Goal: Answer question/provide support

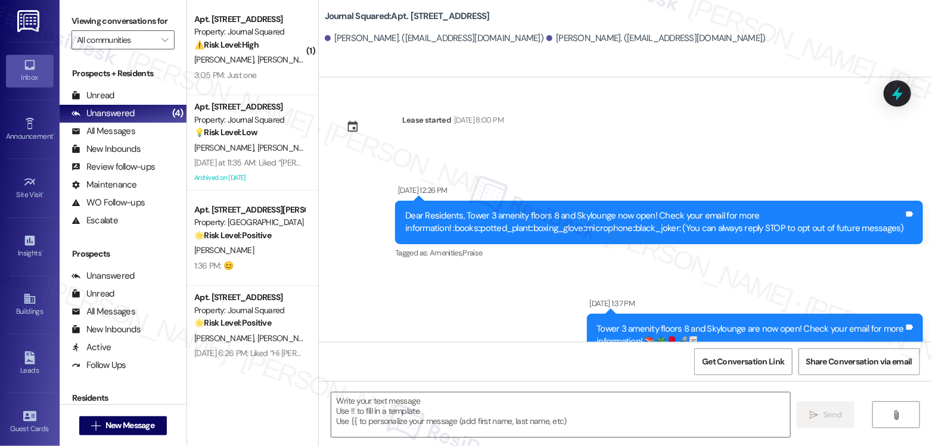
scroll to position [691, 0]
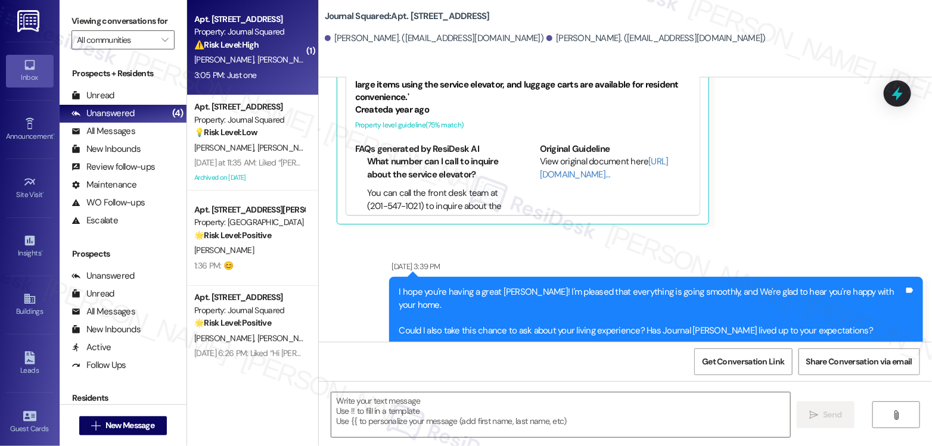
click at [254, 80] on div "3:05 PM: Just one 3:05 PM: Just one" at bounding box center [249, 75] width 113 height 15
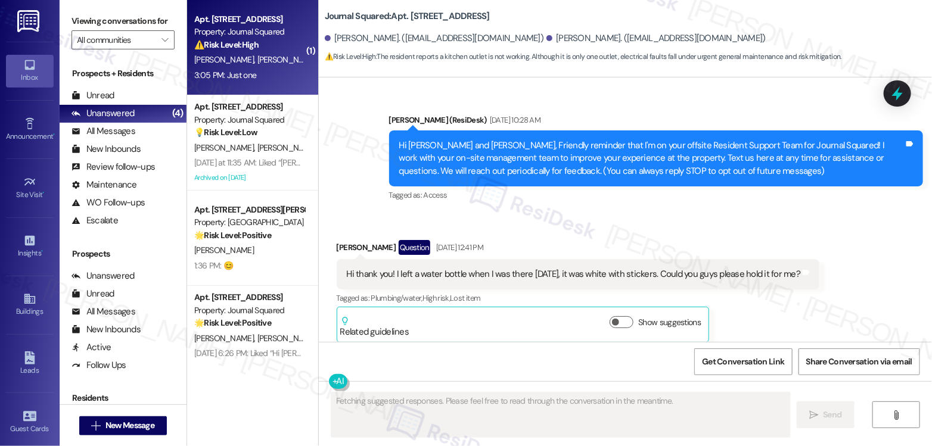
scroll to position [31529, 0]
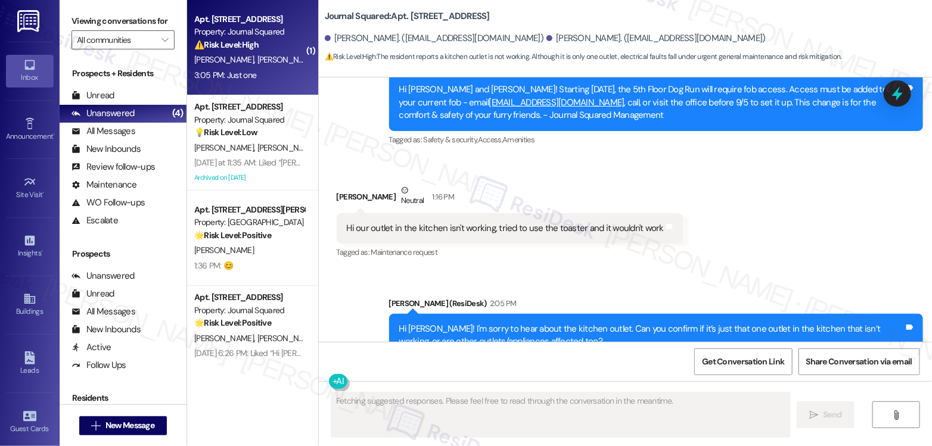
click at [511, 323] on div "Hi [PERSON_NAME]! I'm sorry to hear about the kitchen outlet. Can you confirm i…" at bounding box center [651, 336] width 505 height 26
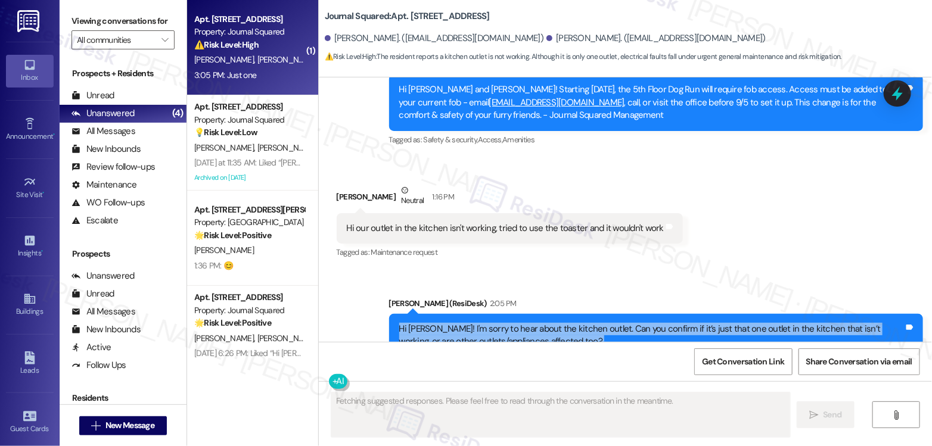
click at [511, 323] on div "Hi [PERSON_NAME]! I'm sorry to hear about the kitchen outlet. Can you confirm i…" at bounding box center [651, 336] width 505 height 26
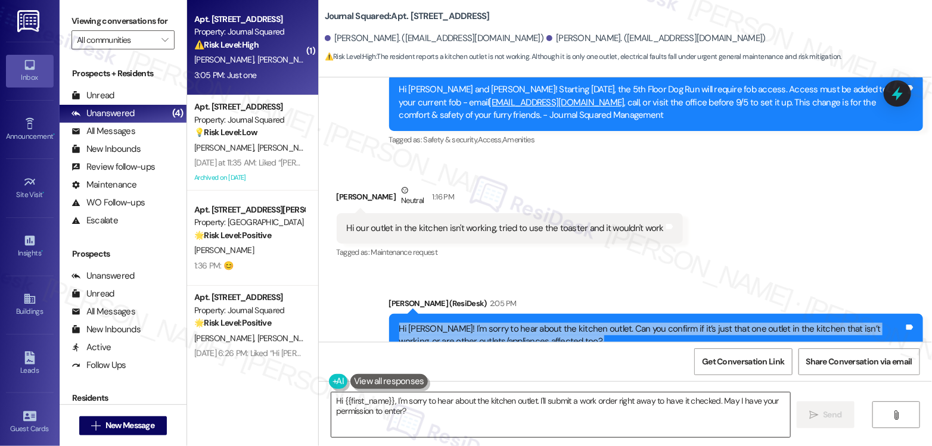
click at [456, 411] on textarea "Hi {{first_name}}, I'm sorry to hear about the kitchen outlet. I'll submit a wo…" at bounding box center [560, 415] width 459 height 45
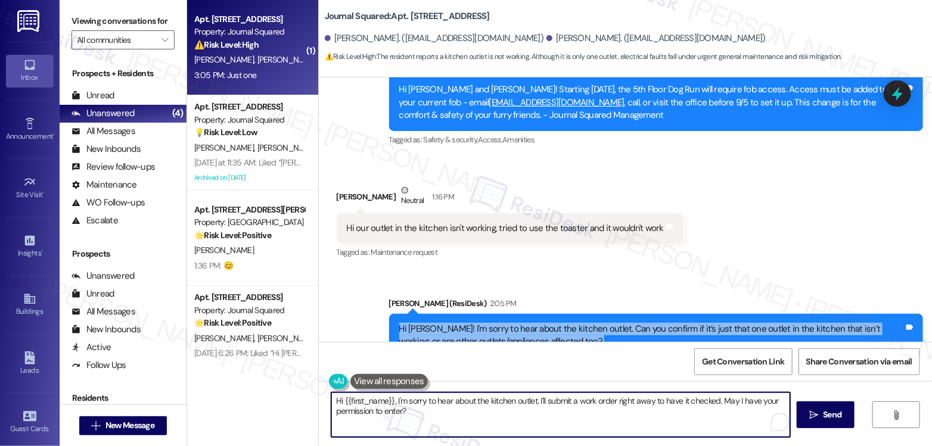
click at [456, 411] on textarea "Hi {{first_name}}, I'm sorry to hear about the kitchen outlet. I'll submit a wo…" at bounding box center [560, 415] width 459 height 45
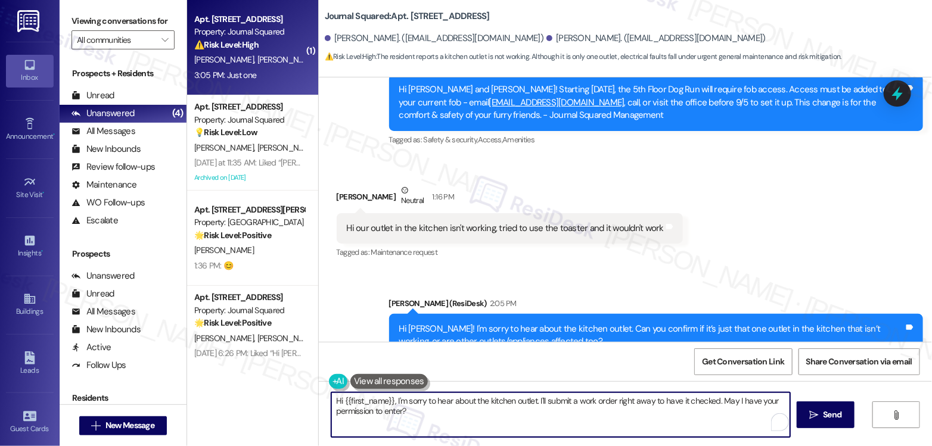
click at [455, 411] on textarea "Hi {{first_name}}, I'm sorry to hear about the kitchen outlet. I'll submit a wo…" at bounding box center [560, 415] width 459 height 45
click at [451, 407] on textarea "Hi {{first_name}}, I'm sorry to hear about the kitchen outlet. I'll submit a wo…" at bounding box center [560, 415] width 459 height 45
drag, startPoint x: 532, startPoint y: 400, endPoint x: 341, endPoint y: 404, distance: 191.4
click at [341, 404] on textarea "Hi {{first_name}}, I'm sorry to hear about the kitchen outlet. I'll submit a wo…" at bounding box center [560, 415] width 459 height 45
drag, startPoint x: 644, startPoint y: 408, endPoint x: 510, endPoint y: 403, distance: 134.2
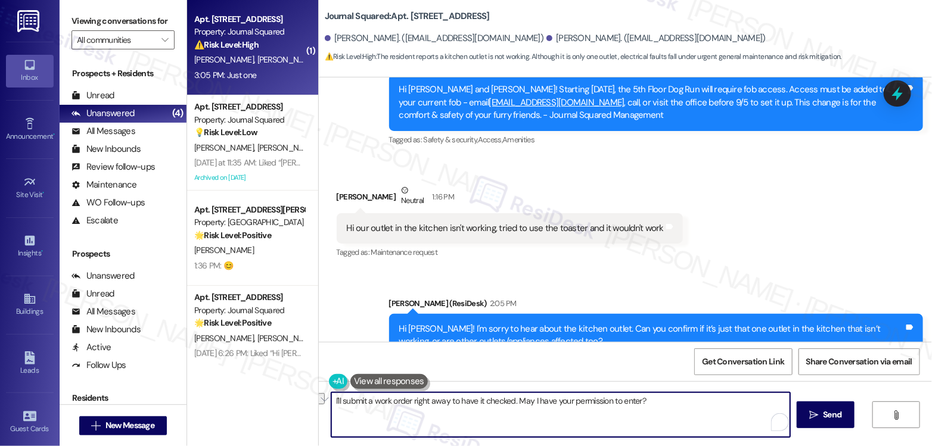
click at [510, 403] on textarea "I'll submit a work order right away to have it checked. May I have your permiss…" at bounding box center [560, 415] width 459 height 45
click at [555, 402] on textarea "I'll submit a work order right away to have it checked. May I have your permiss…" at bounding box center [560, 415] width 459 height 45
click at [641, 400] on textarea "I'll submit a work order right away to have it checked. May I have your permiss…" at bounding box center [560, 415] width 459 height 45
click at [686, 404] on textarea "I'll submit a work order right away to have it checked. May I have your permiss…" at bounding box center [560, 415] width 459 height 45
click at [331, 404] on textarea "I'll submit a work order right away to have it checked. May I have your permiss…" at bounding box center [560, 415] width 459 height 45
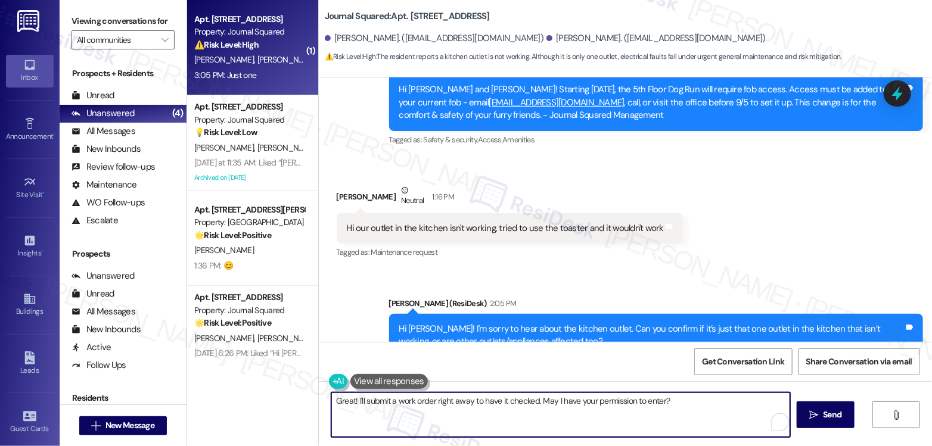
click at [492, 409] on textarea "Great! I'll submit a work order right away to have it checked. May I have your …" at bounding box center [560, 415] width 459 height 45
click at [566, 405] on textarea "Great! I'll submit a work order right away to have it checked. May I have your …" at bounding box center [560, 415] width 459 height 45
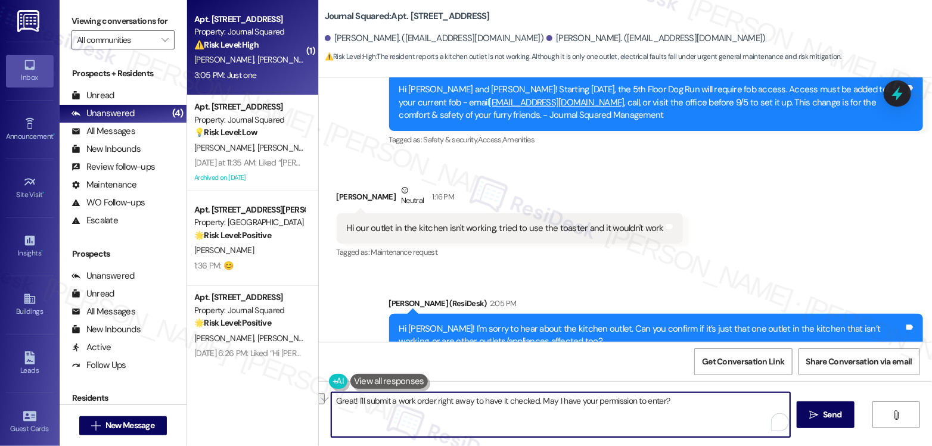
click at [566, 405] on textarea "Great! I'll submit a work order right away to have it checked. May I have your …" at bounding box center [560, 415] width 459 height 45
click at [668, 398] on textarea "Great! I'll submit a work order right away to have it checked. May I have your …" at bounding box center [560, 415] width 459 height 45
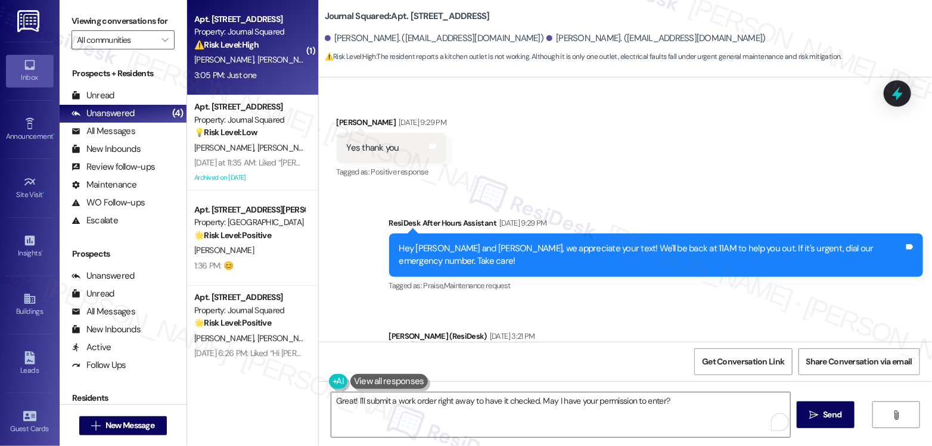
scroll to position [24108, 0]
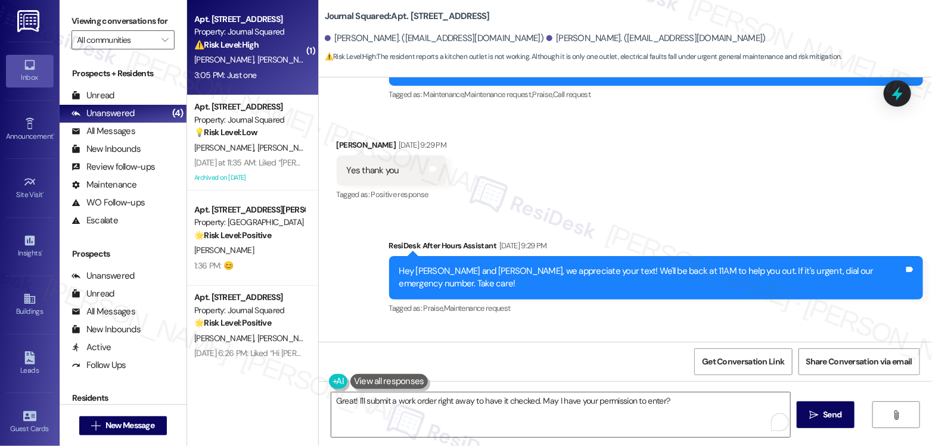
click at [511, 379] on div "Hi [PERSON_NAME]! Apologies for the delayed response. We're usually away on wee…" at bounding box center [651, 398] width 505 height 38
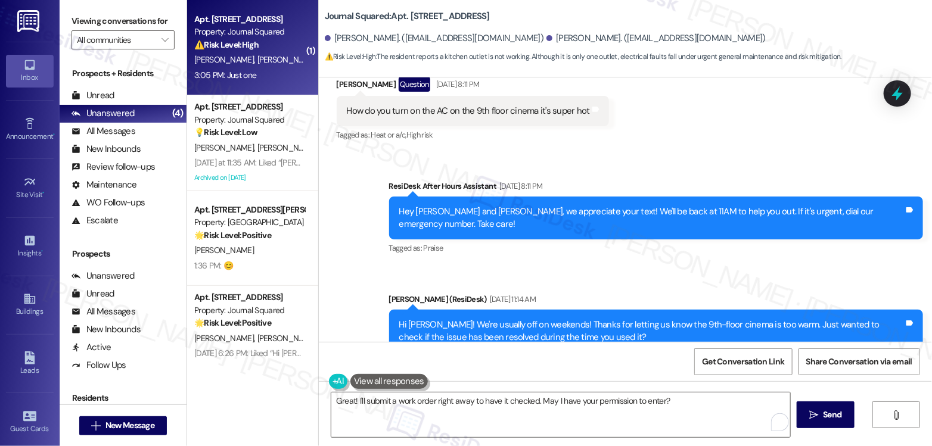
scroll to position [25168, 0]
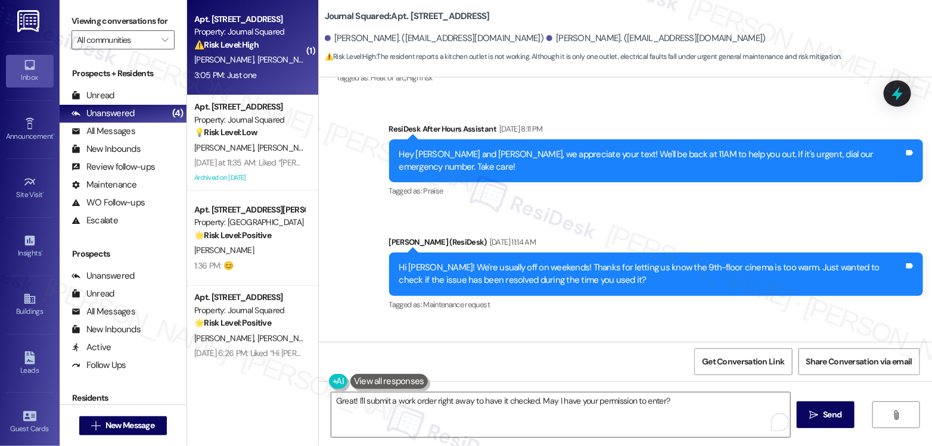
click at [467, 262] on div "Hi [PERSON_NAME]! We're usually off on weekends! Thanks for letting us know the…" at bounding box center [651, 275] width 505 height 26
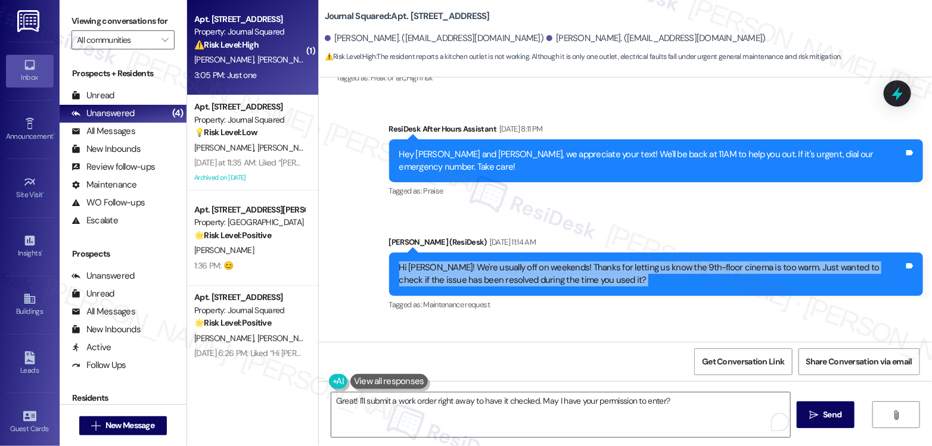
click at [467, 262] on div "Hi [PERSON_NAME]! We're usually off on weekends! Thanks for letting us know the…" at bounding box center [651, 275] width 505 height 26
click at [559, 262] on div "Hi [PERSON_NAME]! We're usually off on weekends! Thanks for letting us know the…" at bounding box center [651, 275] width 505 height 26
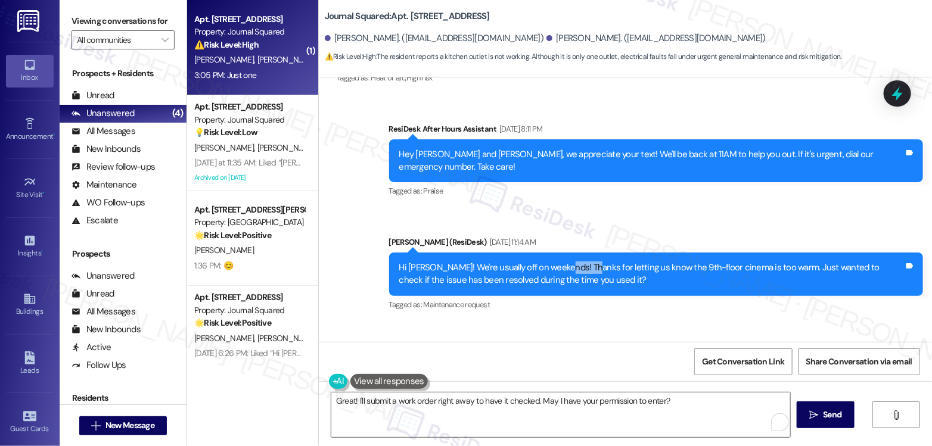
click at [559, 262] on div "Hi [PERSON_NAME]! We're usually off on weekends! Thanks for letting us know the…" at bounding box center [651, 275] width 505 height 26
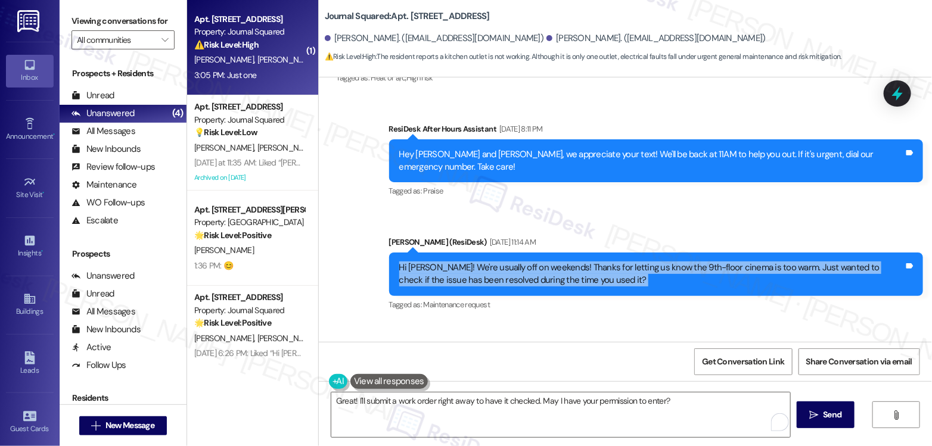
click at [559, 262] on div "Hi [PERSON_NAME]! We're usually off on weekends! Thanks for letting us know the…" at bounding box center [651, 275] width 505 height 26
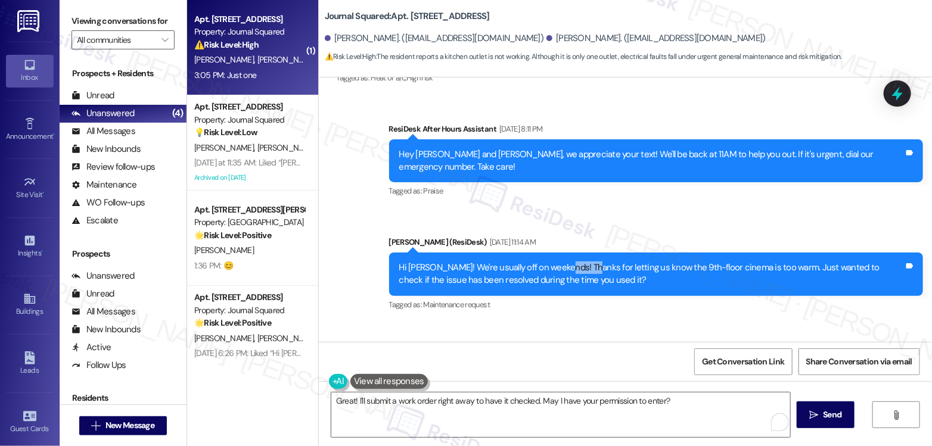
click at [559, 262] on div "Hi [PERSON_NAME]! We're usually off on weekends! Thanks for letting us know the…" at bounding box center [651, 275] width 505 height 26
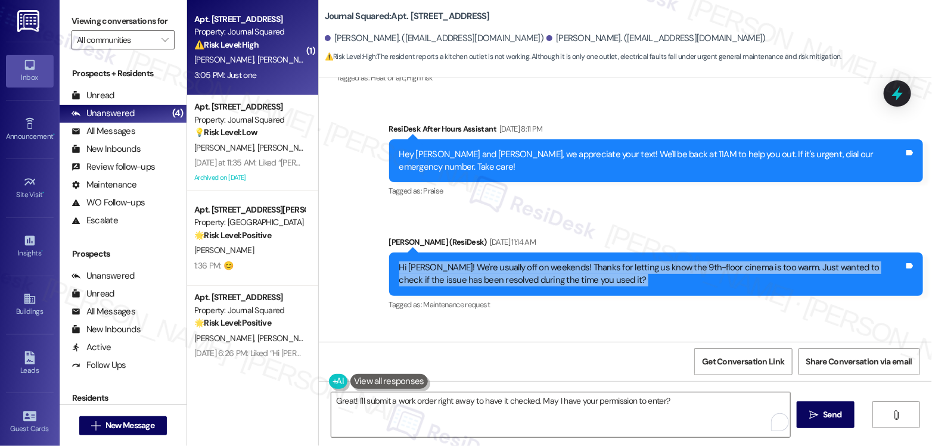
click at [559, 262] on div "Hi [PERSON_NAME]! We're usually off on weekends! Thanks for letting us know the…" at bounding box center [651, 275] width 505 height 26
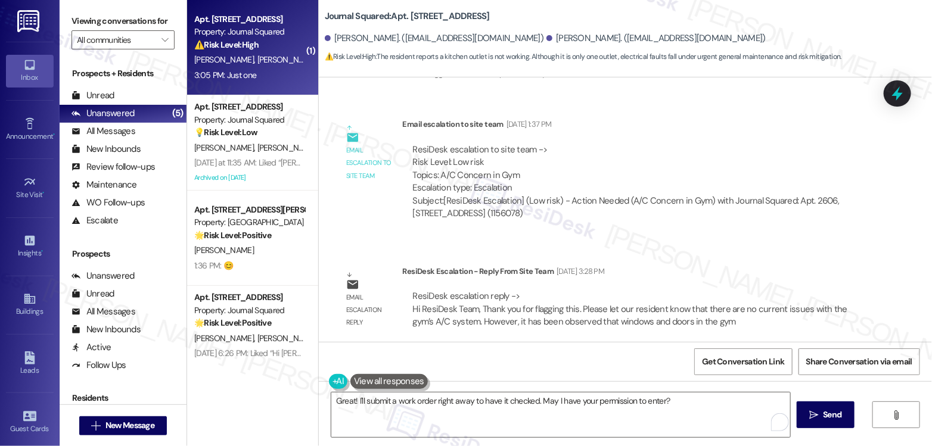
scroll to position [27023, 0]
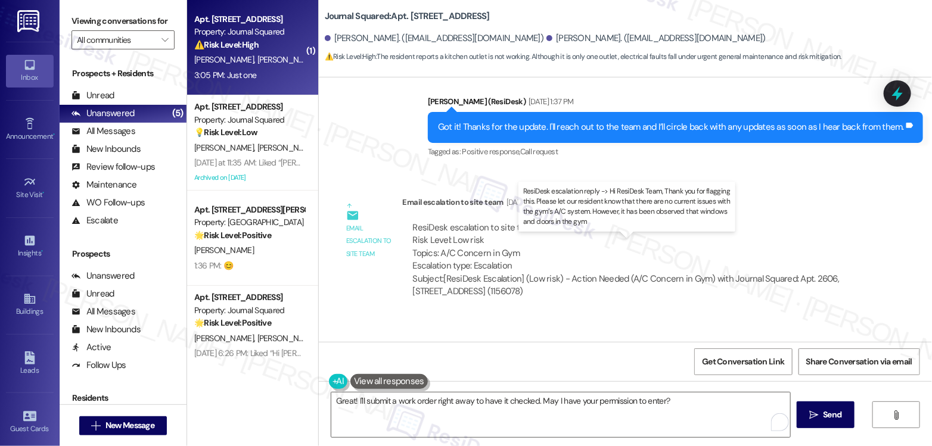
drag, startPoint x: 587, startPoint y: 253, endPoint x: 718, endPoint y: 253, distance: 131.7
click at [718, 368] on div "ResiDesk escalation reply -> Hi ResiDesk Team, Thank you for flagging this. Ple…" at bounding box center [630, 387] width 435 height 38
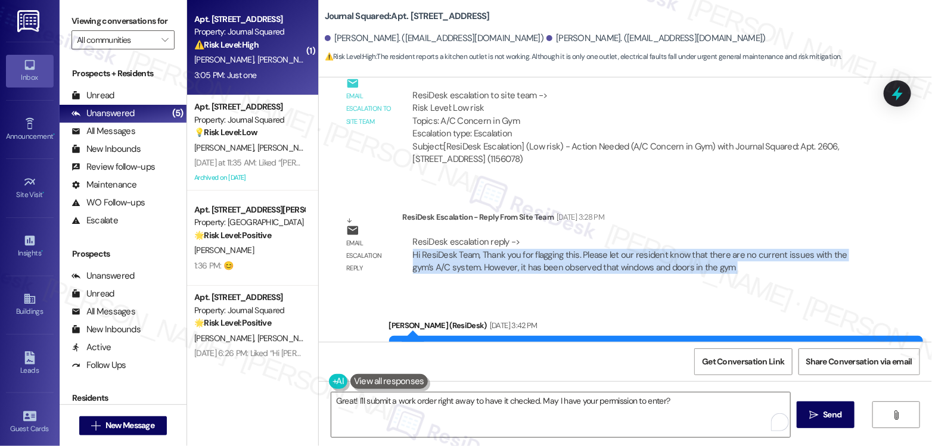
scroll to position [27486, 0]
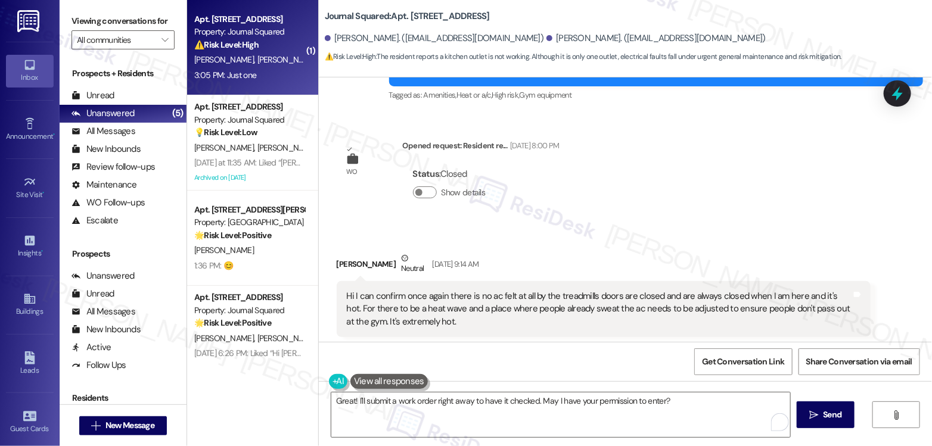
click at [464, 290] on div "Hi I can confirm once again there is no ac felt at all by the treadmills doors …" at bounding box center [599, 309] width 505 height 38
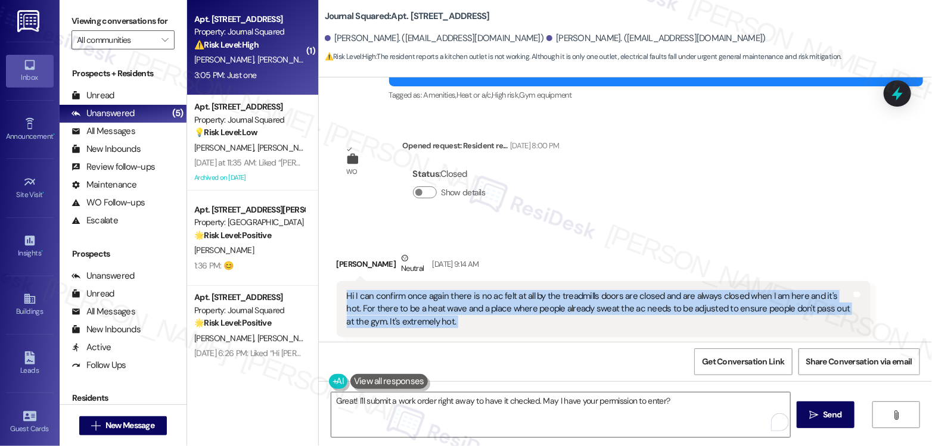
click at [464, 290] on div "Hi I can confirm once again there is no ac felt at all by the treadmills doors …" at bounding box center [599, 309] width 505 height 38
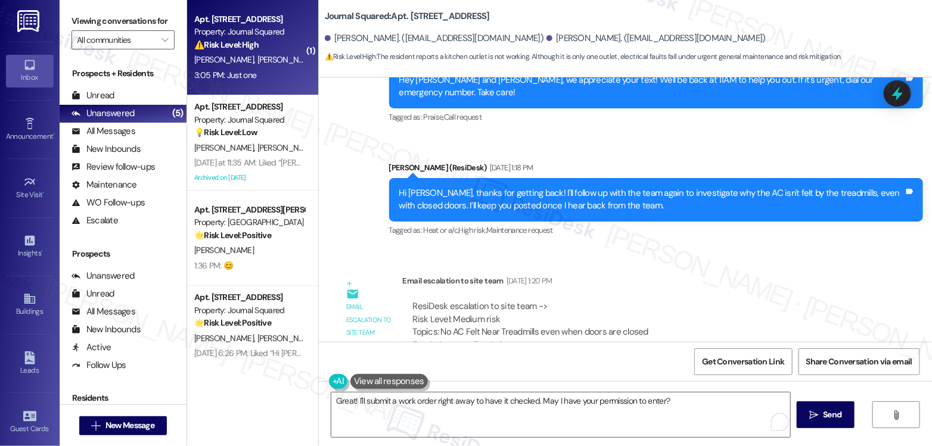
scroll to position [27883, 0]
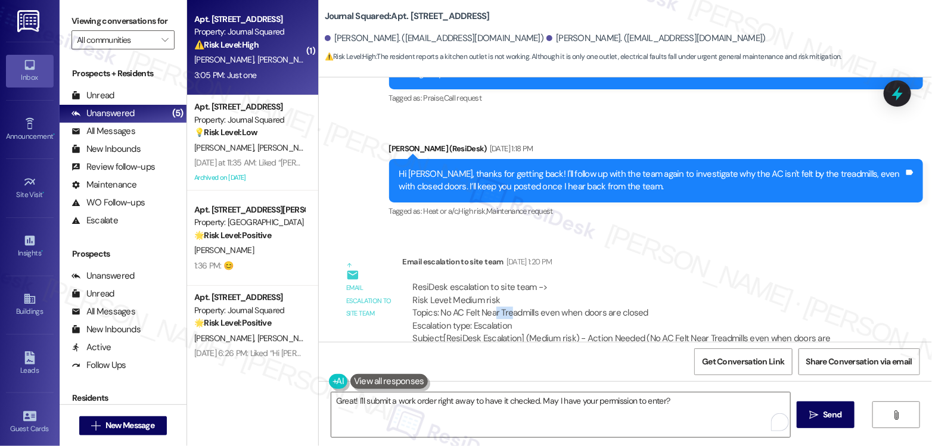
drag, startPoint x: 486, startPoint y: 175, endPoint x: 544, endPoint y: 175, distance: 57.2
click at [529, 281] on div "ResiDesk escalation to site team -> Risk Level: Medium risk Topics: No AC Felt …" at bounding box center [637, 306] width 448 height 51
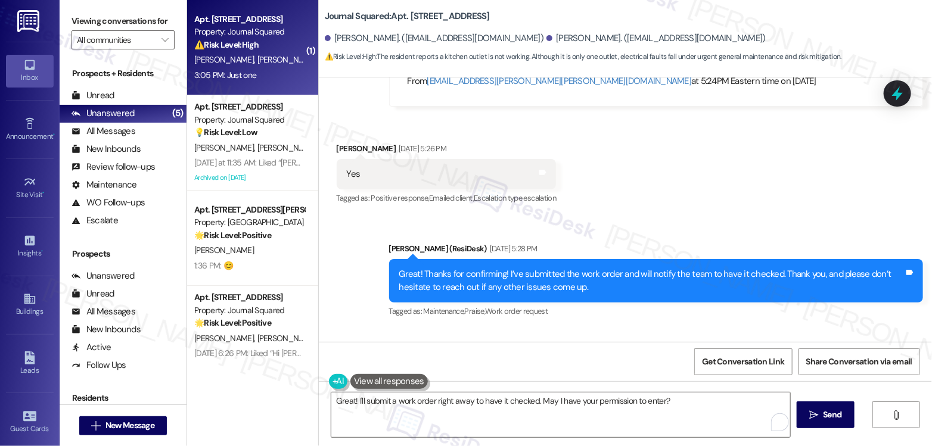
scroll to position [29142, 0]
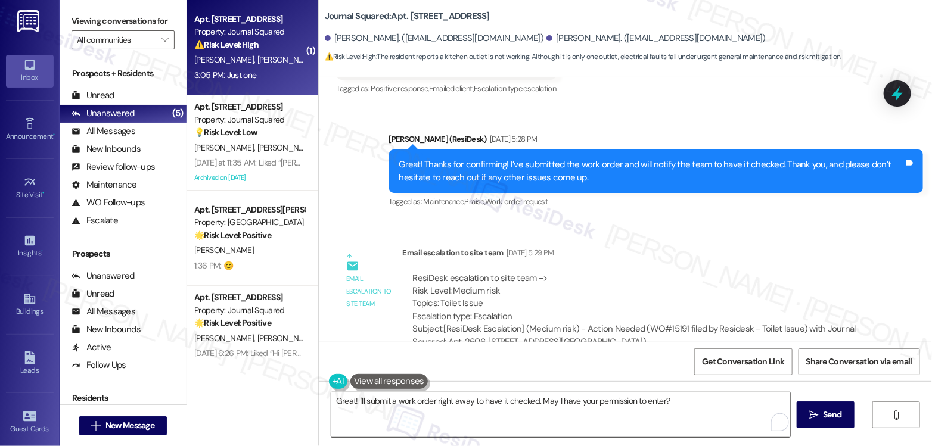
click at [680, 402] on textarea "Great! I'll submit a work order right away to have it checked. May I have your …" at bounding box center [560, 415] width 459 height 45
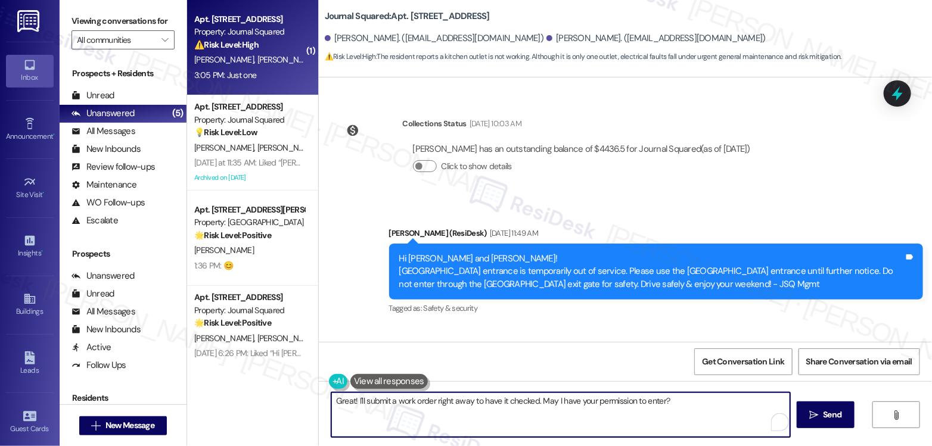
scroll to position [31327, 0]
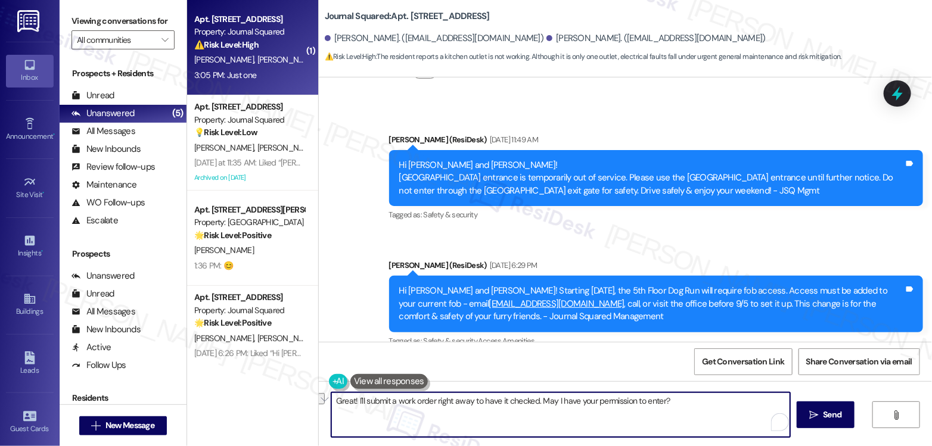
drag, startPoint x: 430, startPoint y: 402, endPoint x: 467, endPoint y: 395, distance: 37.6
click at [467, 395] on textarea "Great! I'll submit a work order right away to have it checked. May I have your …" at bounding box center [560, 415] width 459 height 45
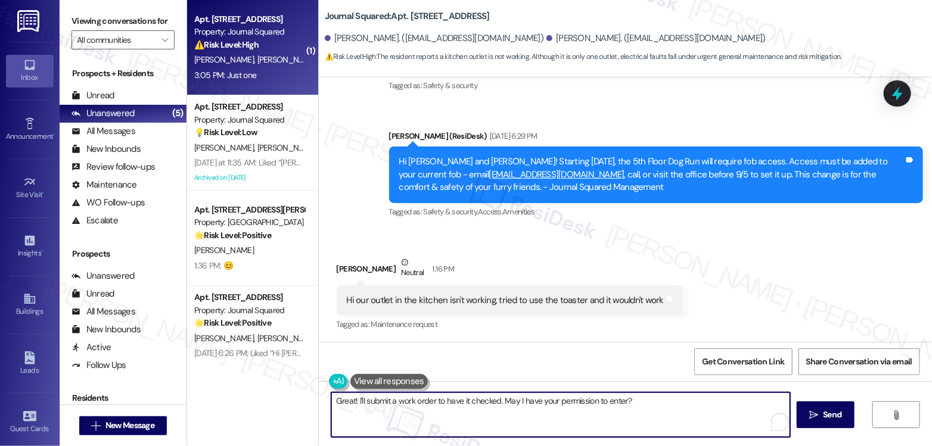
scroll to position [31529, 0]
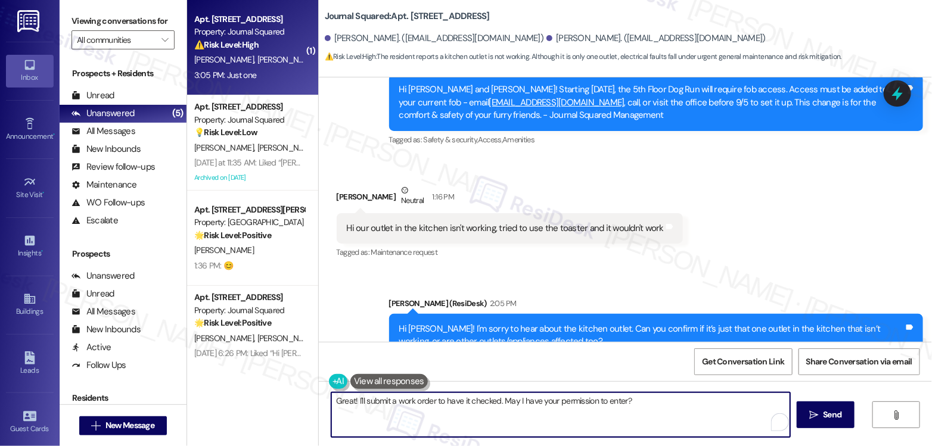
click at [446, 402] on textarea "Great! I'll submit a work order to have it checked. May I have your permission …" at bounding box center [560, 415] width 459 height 45
drag, startPoint x: 446, startPoint y: 402, endPoint x: 463, endPoint y: 393, distance: 18.9
click at [446, 402] on textarea "Great! I'll submit a work order to have it checked. May I have your permission …" at bounding box center [560, 415] width 459 height 45
click at [569, 384] on div "Received via SMS [PERSON_NAME] 3:05 PM Just one Tags and notes Tagged as: Posit…" at bounding box center [625, 434] width 613 height 101
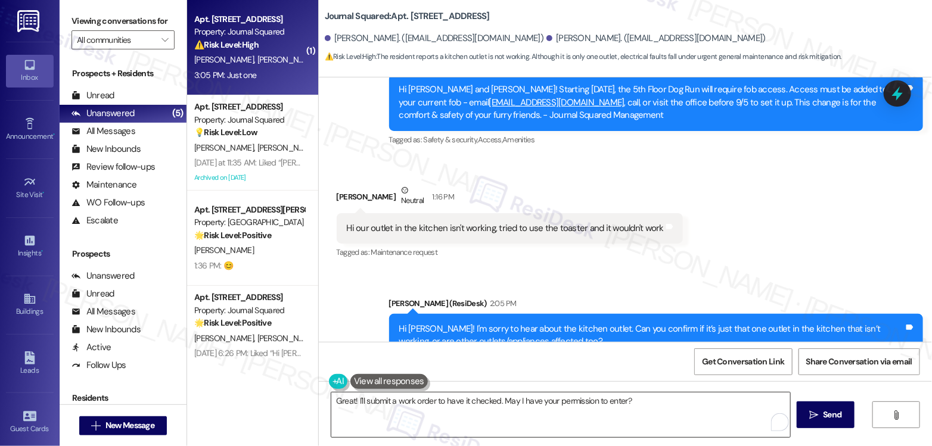
click at [644, 402] on textarea "Great! I'll submit a work order to have it checked. May I have your permission …" at bounding box center [560, 415] width 459 height 45
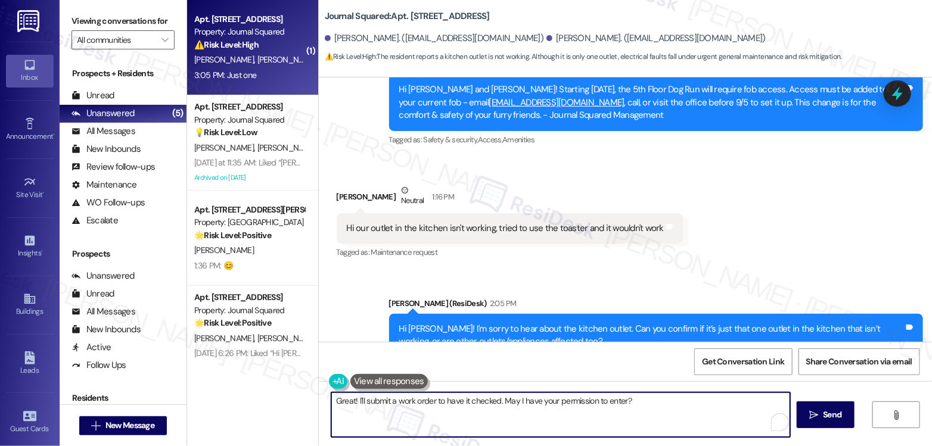
click at [656, 401] on textarea "Great! I'll submit a work order to have it checked. May I have your permission …" at bounding box center [560, 415] width 459 height 45
drag, startPoint x: 635, startPoint y: 405, endPoint x: 500, endPoint y: 400, distance: 136.0
click at [500, 400] on textarea "Great! I'll submit a work order to have it checked. May I have your permission …" at bounding box center [560, 415] width 459 height 45
paste textarea "confirm if we have your permission to enter?"
type textarea "Great! I'll submit a work order to have it checked. May I confirm if we have yo…"
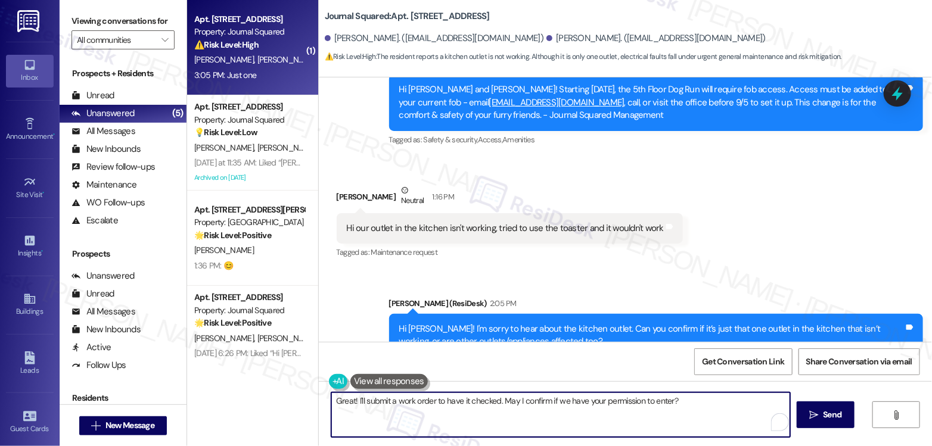
click at [648, 394] on textarea "Great! I'll submit a work order to have it checked. May I confirm if we have yo…" at bounding box center [560, 415] width 459 height 45
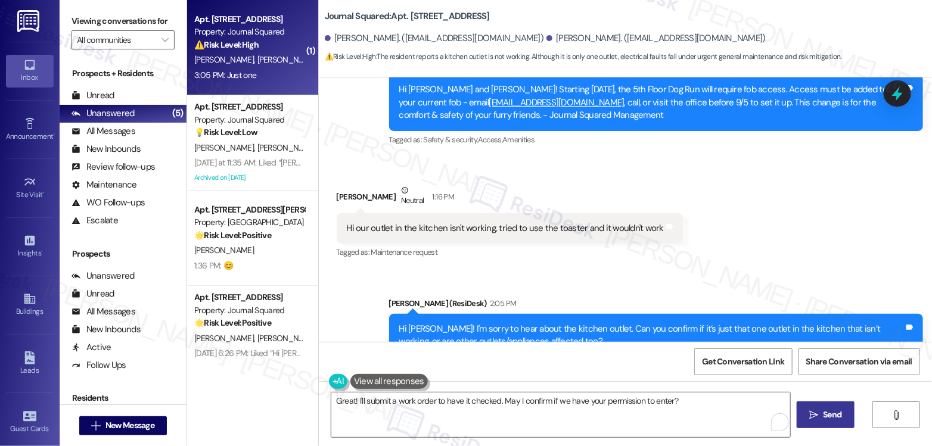
click at [814, 406] on button " Send" at bounding box center [826, 415] width 58 height 27
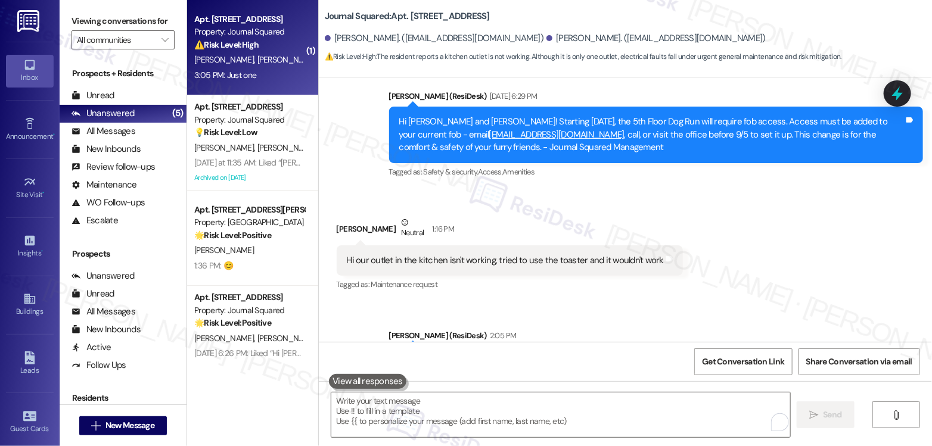
scroll to position [31413, 0]
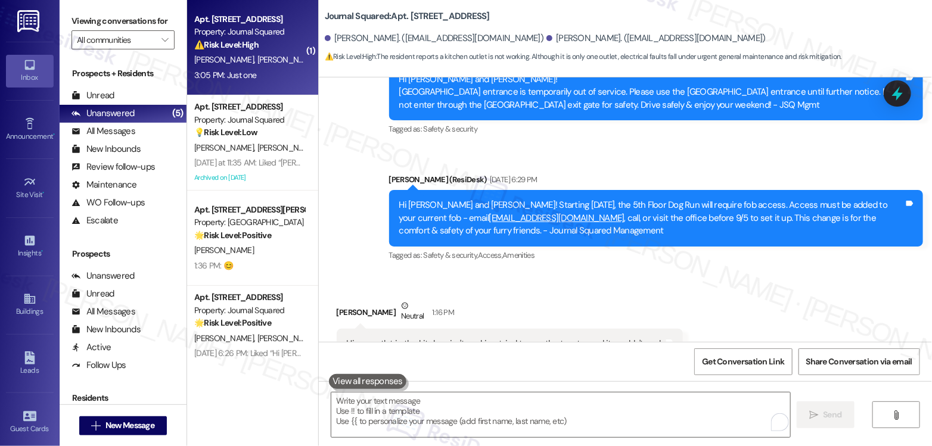
click at [483, 338] on div "Hi our outlet in the kitchen isn't working, tried to use the toaster and it wou…" at bounding box center [505, 344] width 317 height 13
click at [420, 14] on b "Journal Squared: Apt. 2606, [STREET_ADDRESS]" at bounding box center [407, 16] width 165 height 13
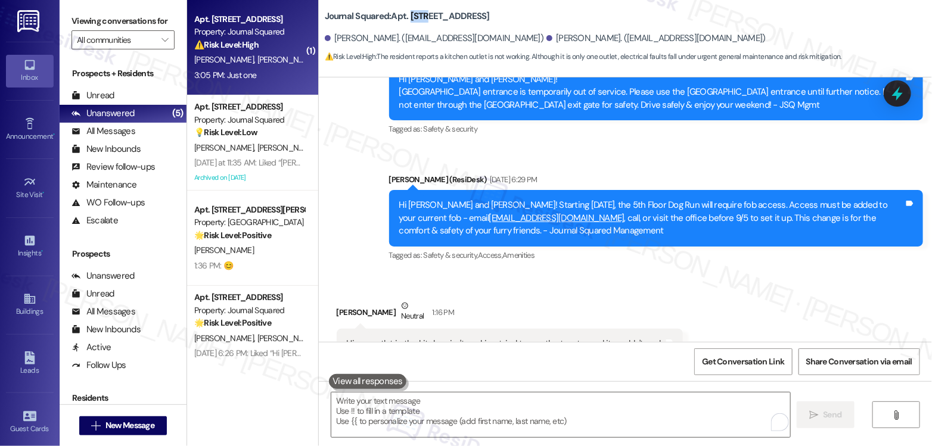
copy b "2606"
click at [116, 5] on div "Viewing conversations for All communities " at bounding box center [123, 30] width 127 height 61
drag, startPoint x: 488, startPoint y: 201, endPoint x: 668, endPoint y: 210, distance: 180.2
click at [668, 291] on div "Received via SMS [PERSON_NAME] Neutral 1:16 PM Hi our outlet in the kitchen isn…" at bounding box center [510, 338] width 364 height 95
copy div "tried to use the toaster and it wouldn't work Tags and notes"
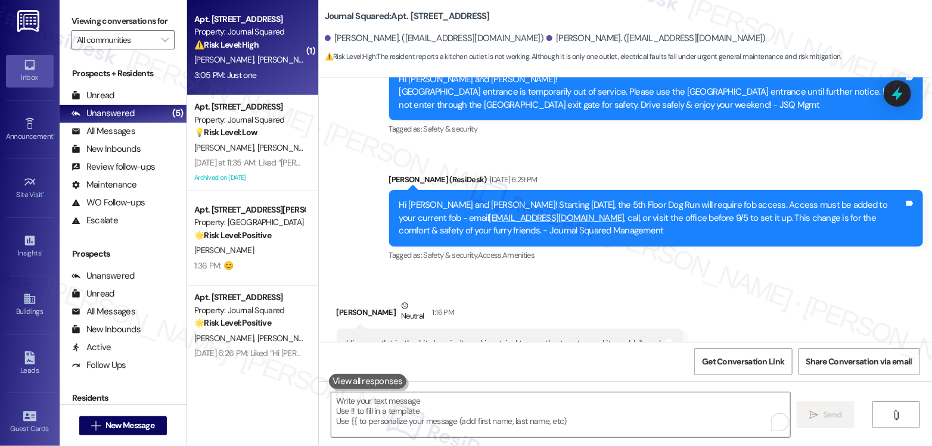
drag, startPoint x: 112, startPoint y: 14, endPoint x: 132, endPoint y: 16, distance: 20.3
click at [112, 14] on label "Viewing conversations for" at bounding box center [123, 21] width 103 height 18
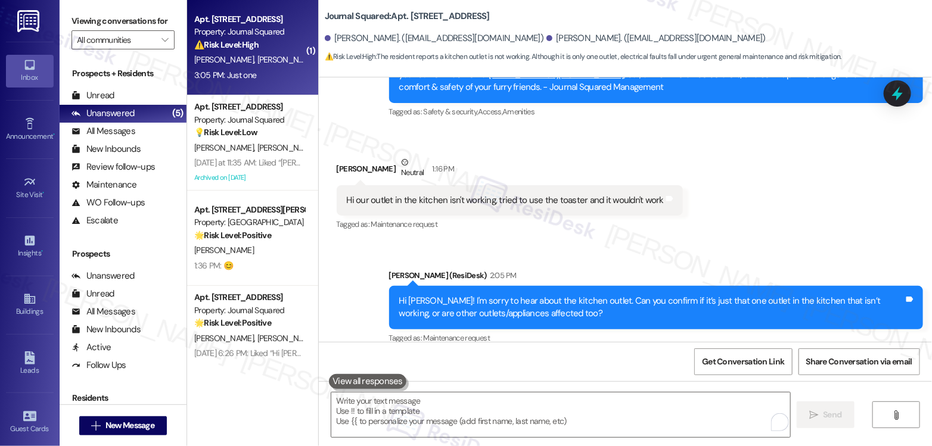
scroll to position [31612, 0]
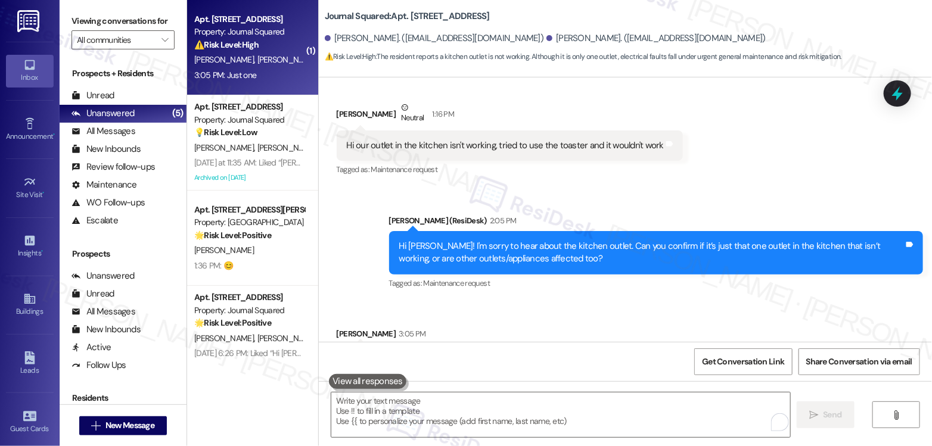
click at [164, 26] on label "Viewing conversations for" at bounding box center [123, 21] width 103 height 18
click at [136, 19] on label "Viewing conversations for" at bounding box center [123, 21] width 103 height 18
click at [108, 22] on label "Viewing conversations for" at bounding box center [123, 21] width 103 height 18
click at [622, 429] on div "[PERSON_NAME] 3:48 PM" at bounding box center [721, 437] width 406 height 17
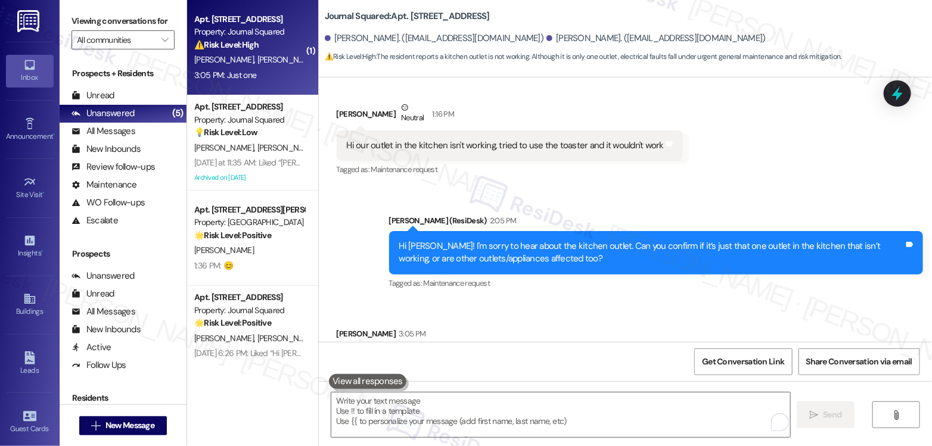
click at [622, 429] on div "[PERSON_NAME] 3:48 PM" at bounding box center [721, 437] width 406 height 17
drag, startPoint x: 122, startPoint y: 11, endPoint x: 151, endPoint y: 29, distance: 33.4
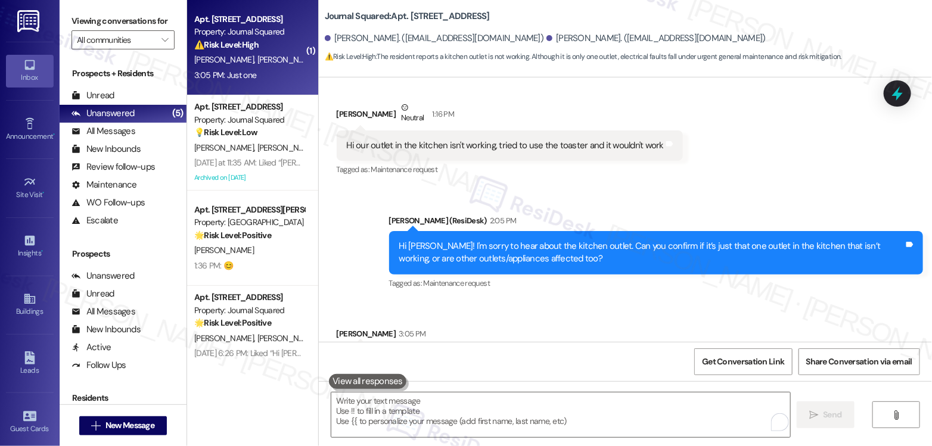
click at [122, 12] on label "Viewing conversations for" at bounding box center [123, 21] width 103 height 18
click at [599, 301] on div "Received via SMS [PERSON_NAME] 3:05 PM Just one Tags and notes Tagged as: Posit…" at bounding box center [625, 351] width 613 height 101
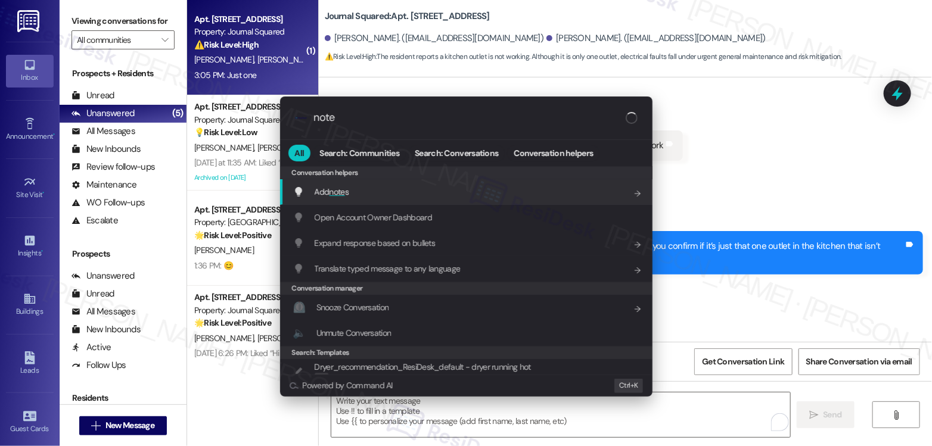
type input "notes"
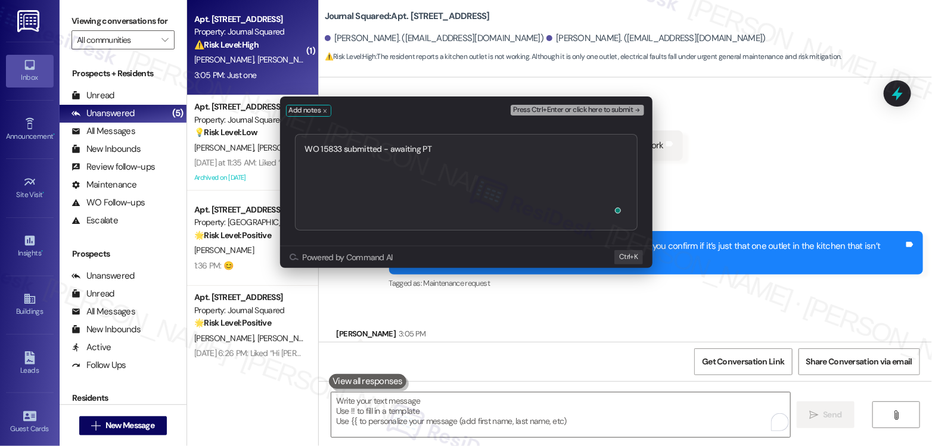
type textarea "WO 15833 submitted - awaiting PTE"
click at [405, 139] on textarea "WO 15833 submitted - awaiting PTE" at bounding box center [466, 182] width 343 height 97
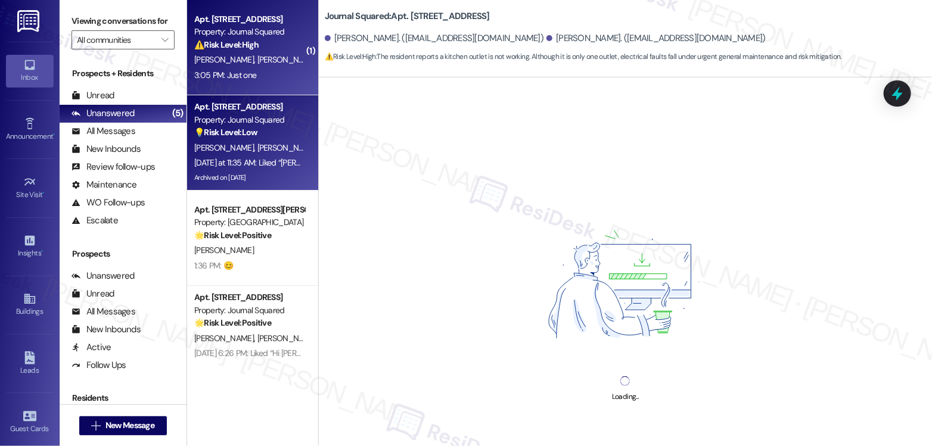
click at [286, 169] on div "[DATE] at 11:35 AM: Liked “[PERSON_NAME] (Journal Squared): Hi [PERSON_NAME], t…" at bounding box center [249, 163] width 113 height 15
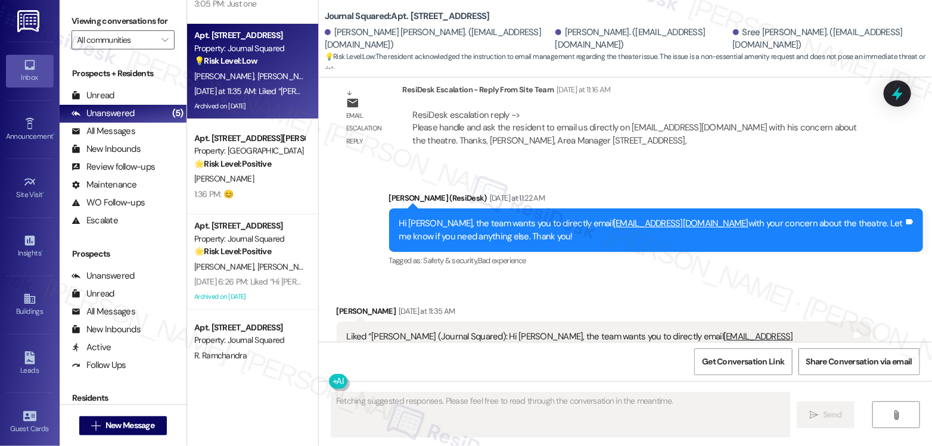
scroll to position [114, 0]
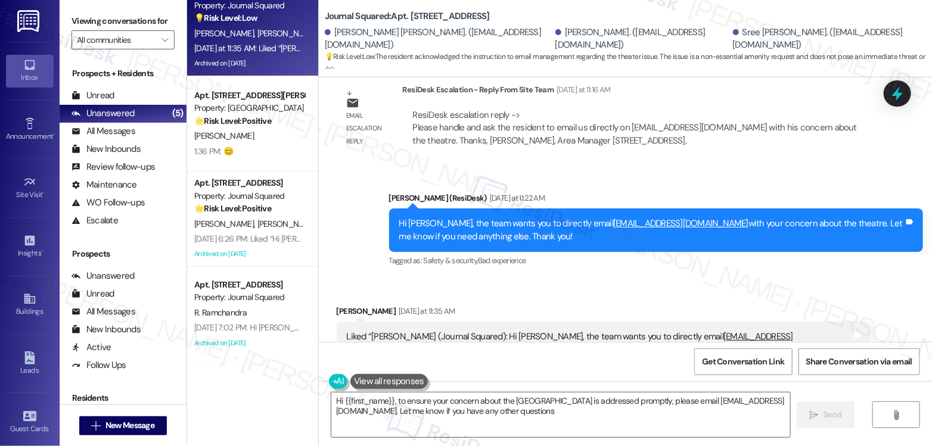
type textarea "Hi {{first_name}}, to ensure your concern about the [GEOGRAPHIC_DATA] is addres…"
click at [400, 322] on div "Liked “[PERSON_NAME] (Journal Squared): Hi [PERSON_NAME], the team wants you to…" at bounding box center [604, 344] width 534 height 44
click at [414, 331] on div "Liked “[PERSON_NAME] (Journal Squared): Hi [PERSON_NAME], the team wants you to…" at bounding box center [599, 344] width 505 height 26
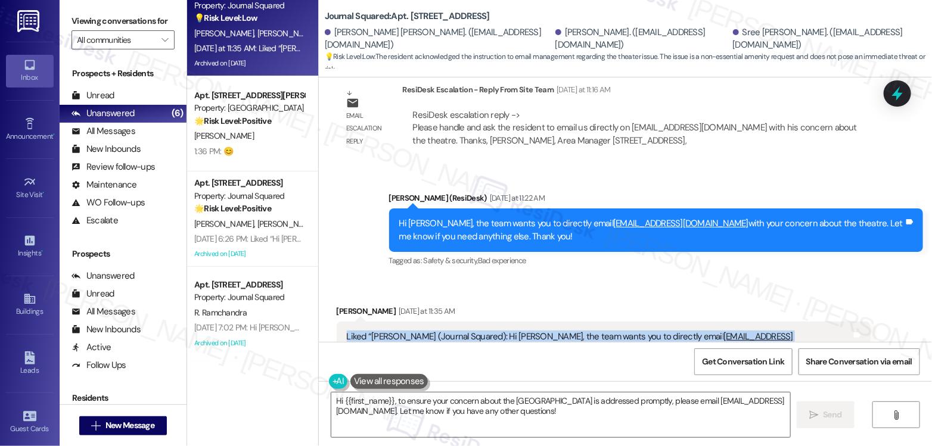
click at [414, 331] on div "Liked “[PERSON_NAME] (Journal Squared): Hi [PERSON_NAME], the team wants you to…" at bounding box center [599, 344] width 505 height 26
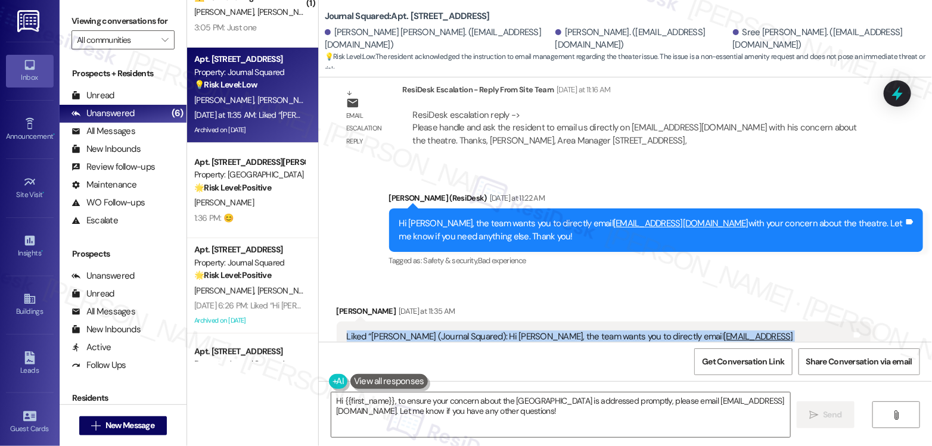
scroll to position [0, 0]
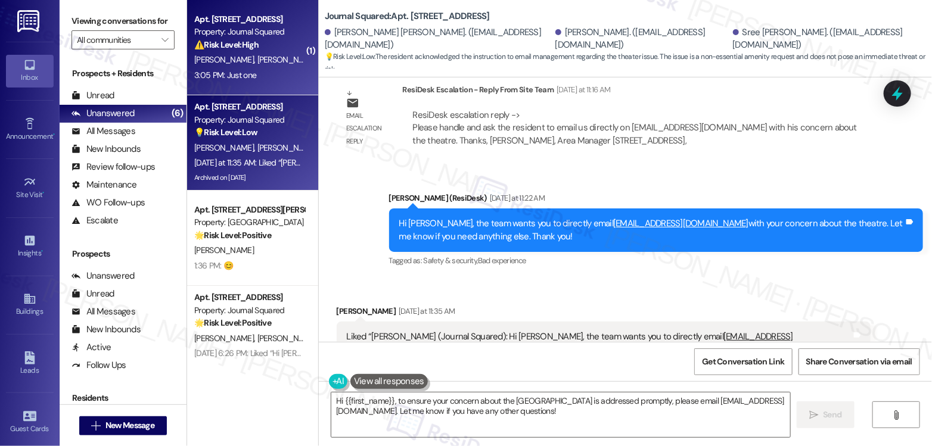
click at [254, 65] on div "[PERSON_NAME] [PERSON_NAME]" at bounding box center [249, 59] width 113 height 15
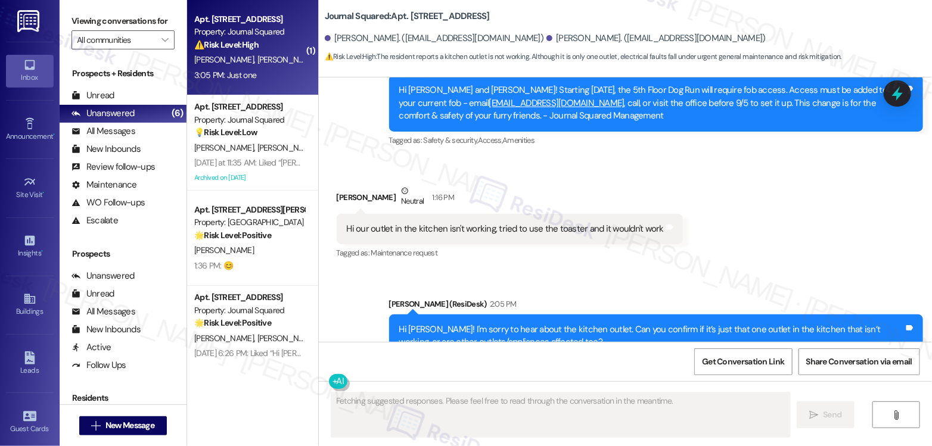
scroll to position [31730, 0]
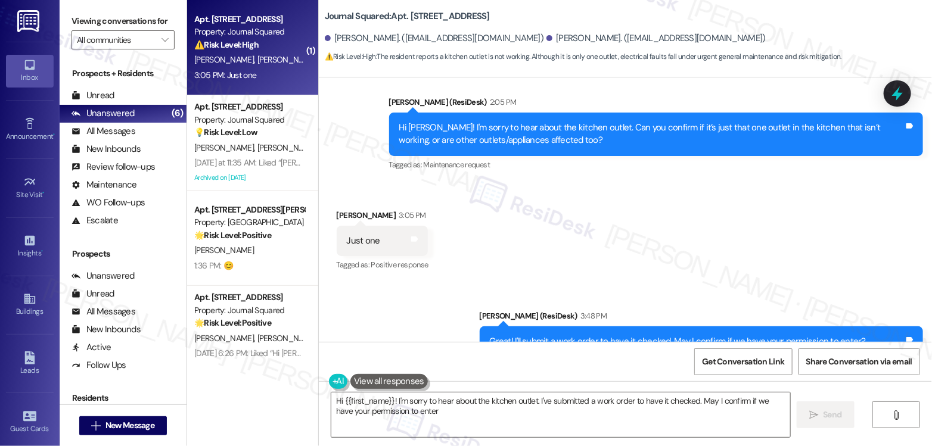
type textarea "Hi {{first_name}}! I'm sorry to hear about the kitchen outlet. I've submitted a…"
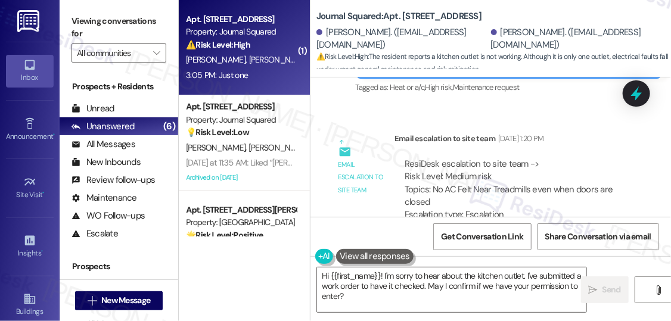
scroll to position [31736, 0]
